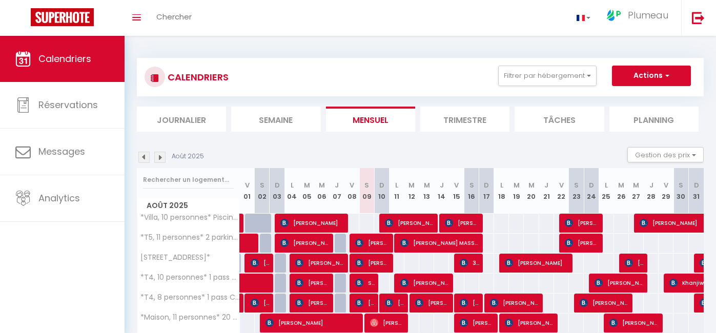
scroll to position [359, 0]
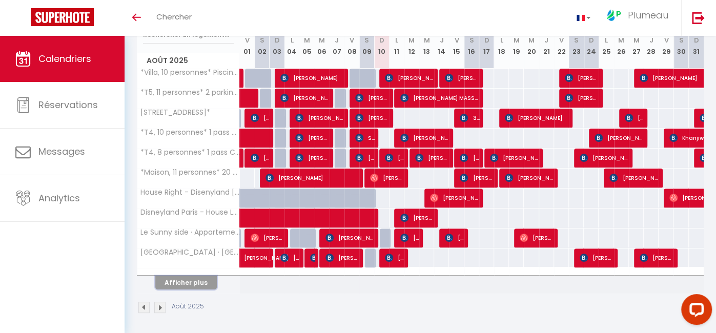
click at [182, 282] on button "Afficher plus" at bounding box center [185, 283] width 61 height 14
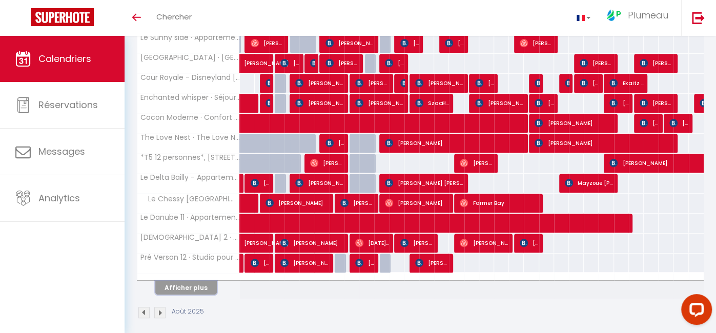
scroll to position [344, 0]
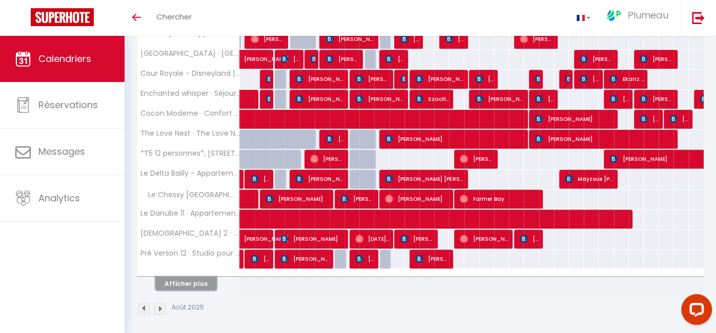
click at [175, 281] on button "Afficher plus" at bounding box center [185, 284] width 61 height 14
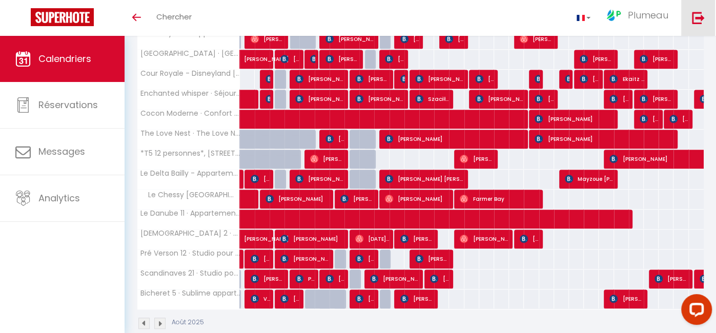
click at [703, 19] on img at bounding box center [698, 17] width 13 height 13
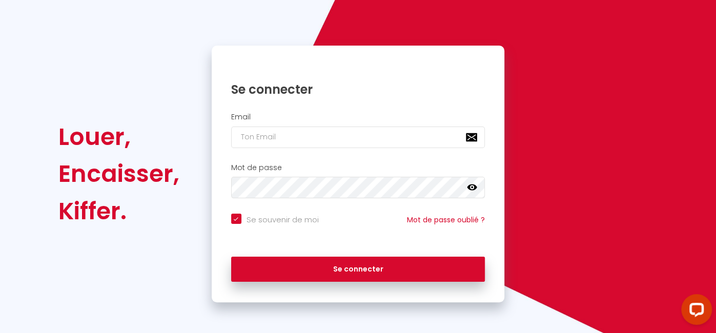
checkbox input "true"
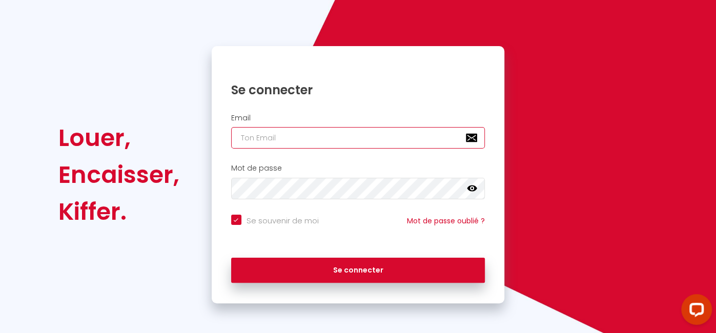
click at [366, 139] on input "email" at bounding box center [358, 138] width 254 height 22
type input "lcd.plumeau@gmail.com"
click at [231, 258] on button "Se connecter" at bounding box center [358, 271] width 254 height 26
checkbox input "true"
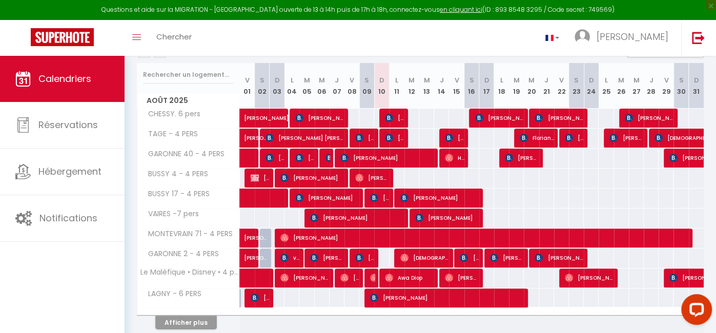
scroll to position [165, 0]
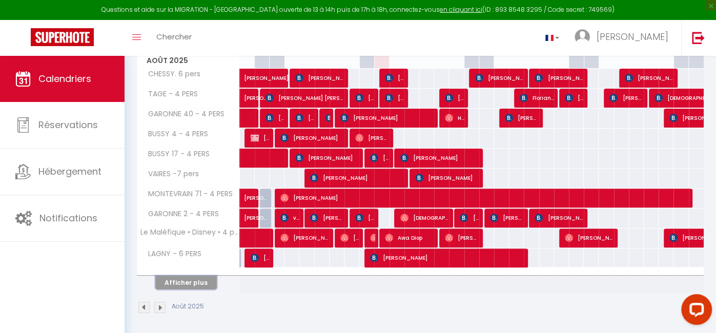
click at [177, 280] on button "Afficher plus" at bounding box center [185, 283] width 61 height 14
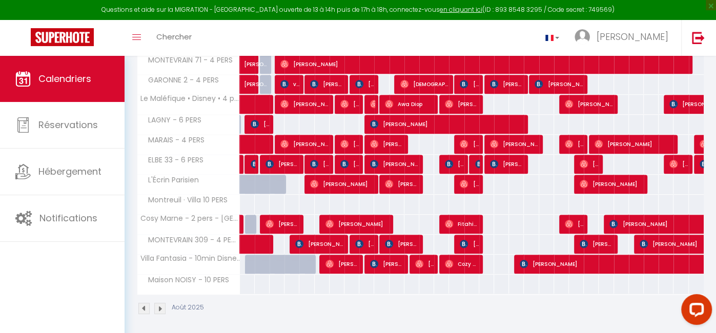
scroll to position [299, 0]
